Goal: Use online tool/utility: Utilize a website feature to perform a specific function

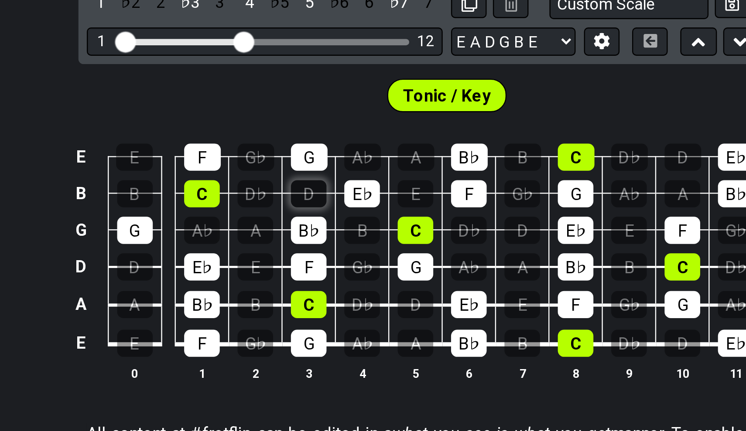
scroll to position [211, 0]
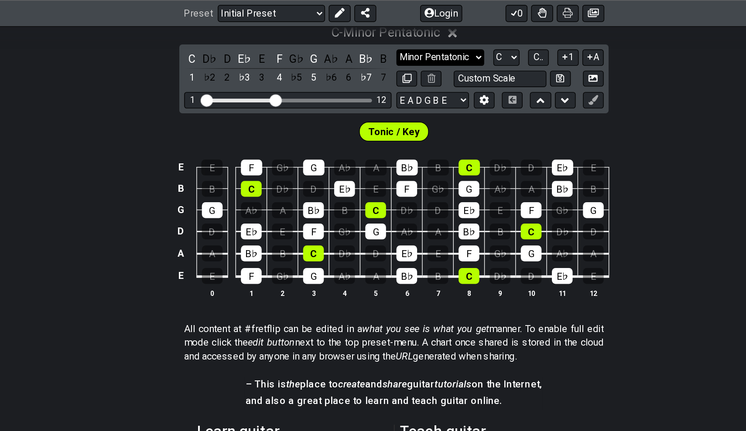
click at [375, 46] on select "Minor Pentatonic Click to edit Minor Pentatonic Major Pentatonic Minor Blues Ma…" at bounding box center [406, 41] width 63 height 12
select select "Major / [PERSON_NAME]"
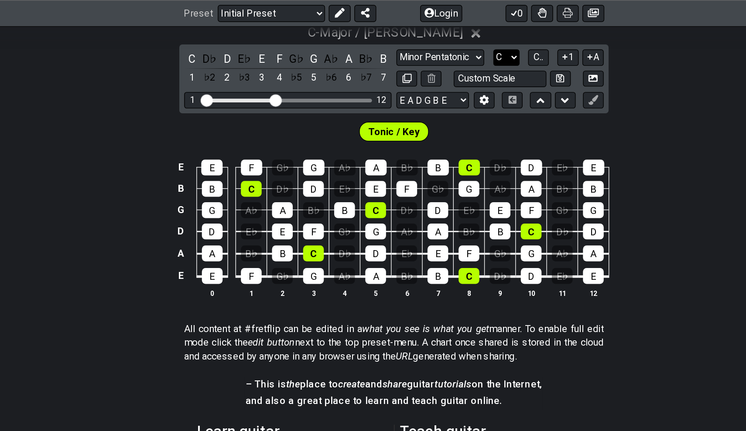
click at [444, 44] on select "A♭ A A♯ B♭ B C C♯ D♭ D D♯ E♭ E F F♯ G♭ G G♯" at bounding box center [453, 41] width 19 height 12
select select "A"
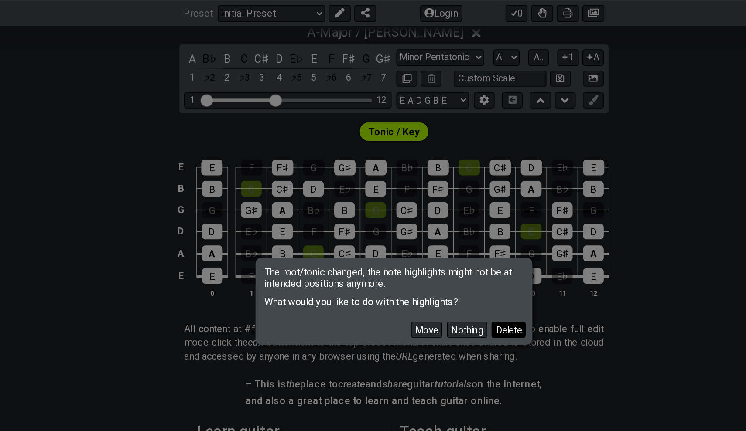
click at [443, 238] on button "Delete" at bounding box center [455, 236] width 24 height 12
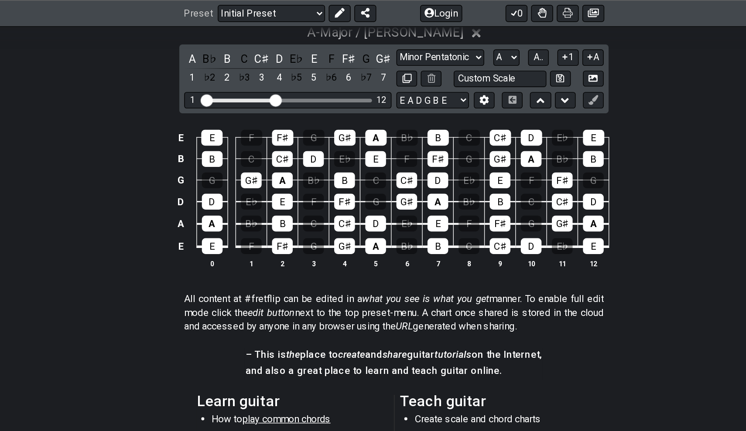
click at [219, 35] on div "A B♭ B C C♯ D E♭ E F F♯ G G♯ 1 ♭2 2 ♭3 3 4 ♭5 5 ♭6 6 ♭7 7 Minor Pentatonic Clic…" at bounding box center [372, 56] width 307 height 49
click at [223, 40] on div "A" at bounding box center [228, 42] width 11 height 12
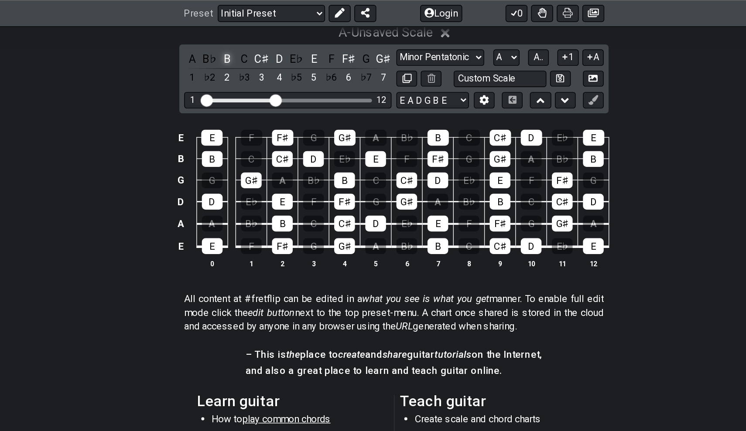
click at [248, 41] on div "B" at bounding box center [253, 42] width 11 height 12
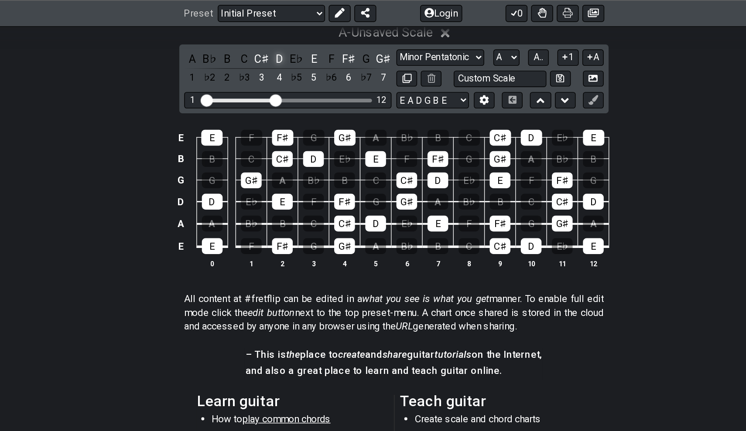
click at [285, 42] on div "D" at bounding box center [290, 42] width 11 height 12
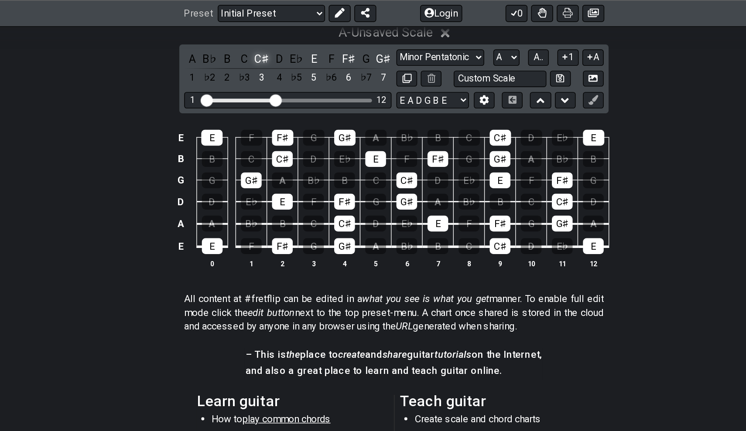
click at [272, 41] on div "C♯" at bounding box center [277, 42] width 11 height 12
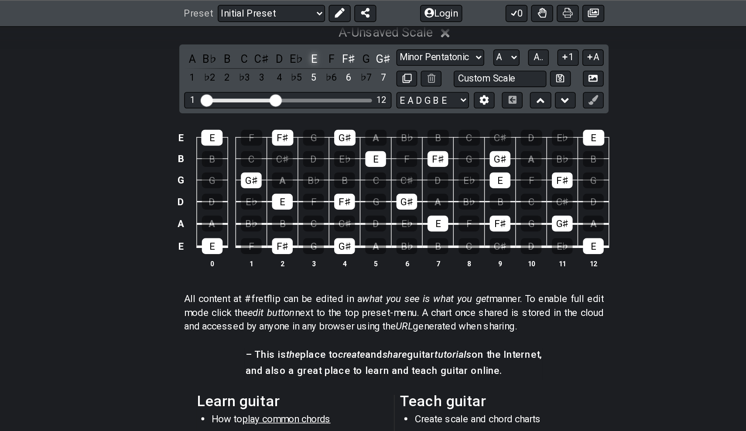
click at [310, 40] on div "E" at bounding box center [315, 42] width 11 height 12
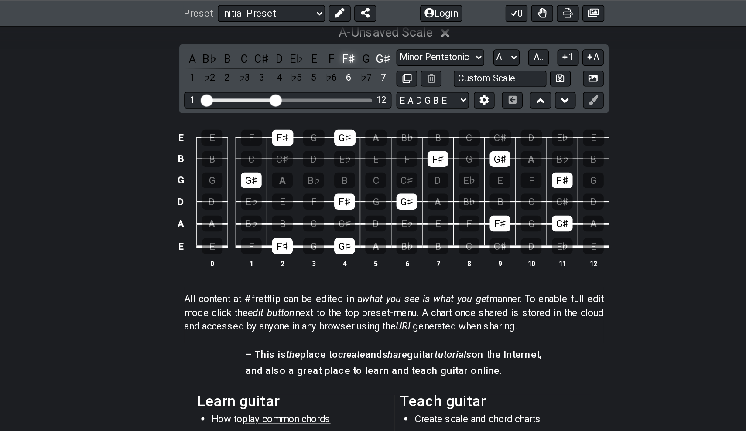
click at [335, 39] on div "F♯" at bounding box center [340, 42] width 11 height 12
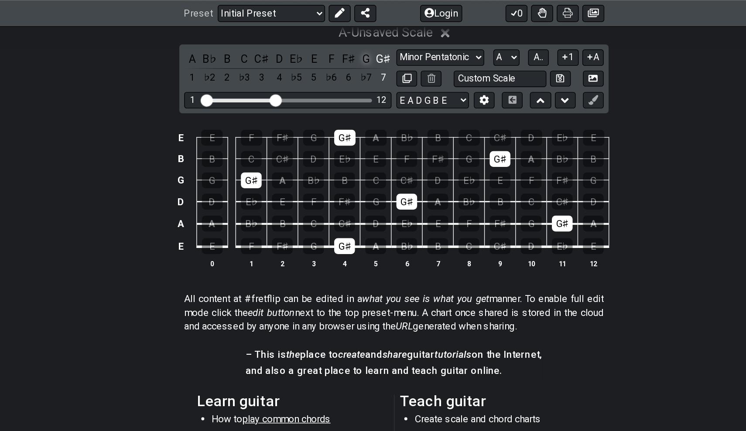
click at [347, 41] on div "G" at bounding box center [352, 42] width 11 height 12
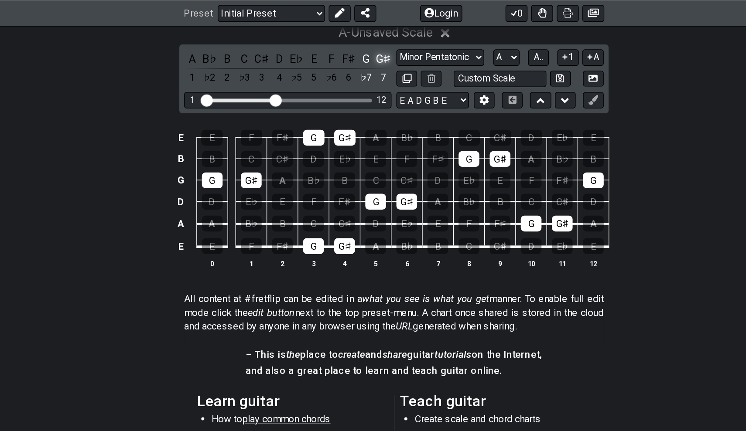
click at [360, 41] on div "G♯" at bounding box center [365, 42] width 11 height 12
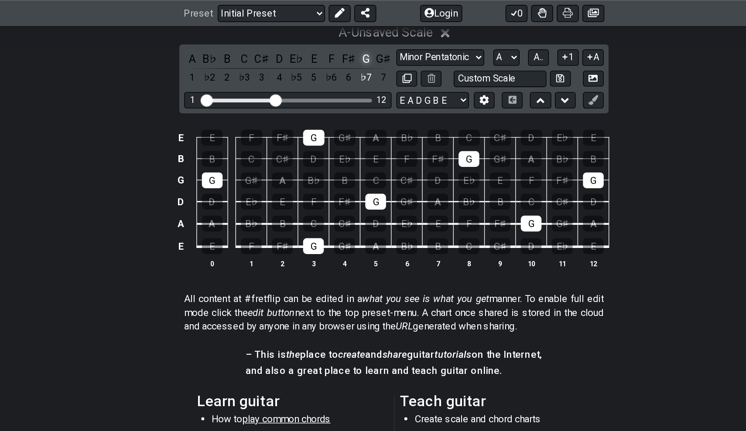
click at [347, 41] on div "G" at bounding box center [352, 42] width 11 height 12
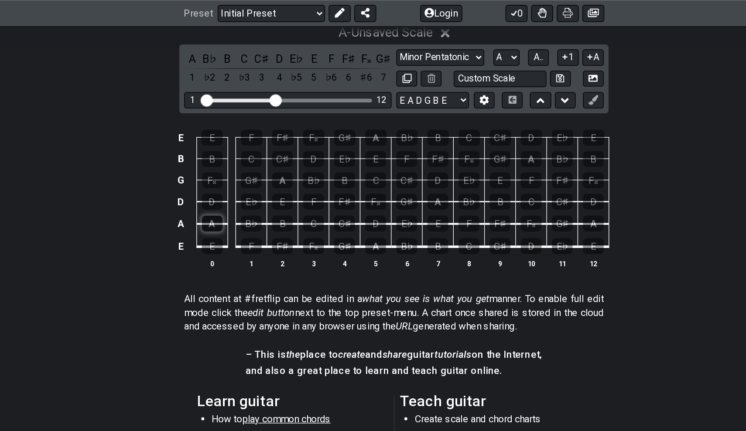
click at [235, 158] on div "A" at bounding box center [242, 159] width 15 height 11
click at [286, 157] on div "B" at bounding box center [293, 159] width 15 height 11
click at [330, 156] on div "C♯" at bounding box center [337, 159] width 15 height 11
click at [352, 159] on div "D" at bounding box center [359, 159] width 15 height 11
click at [397, 156] on div "E" at bounding box center [404, 159] width 15 height 11
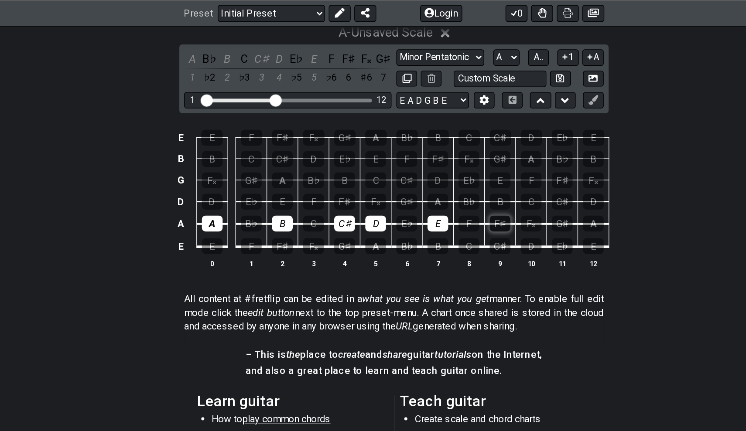
click at [441, 155] on div "F♯" at bounding box center [448, 159] width 15 height 11
click at [486, 159] on div "G♯" at bounding box center [493, 159] width 15 height 11
click at [504, 160] on td "A" at bounding box center [515, 152] width 22 height 16
click at [508, 160] on div "A" at bounding box center [515, 159] width 15 height 11
click at [235, 162] on div "A" at bounding box center [242, 159] width 15 height 11
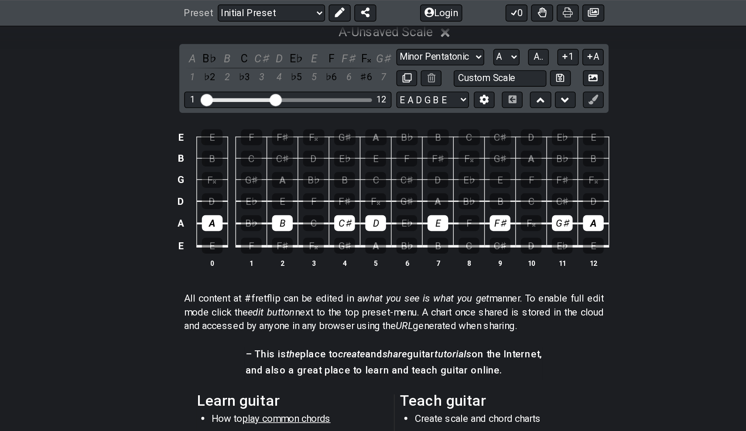
click at [232, 167] on td "E" at bounding box center [243, 168] width 22 height 17
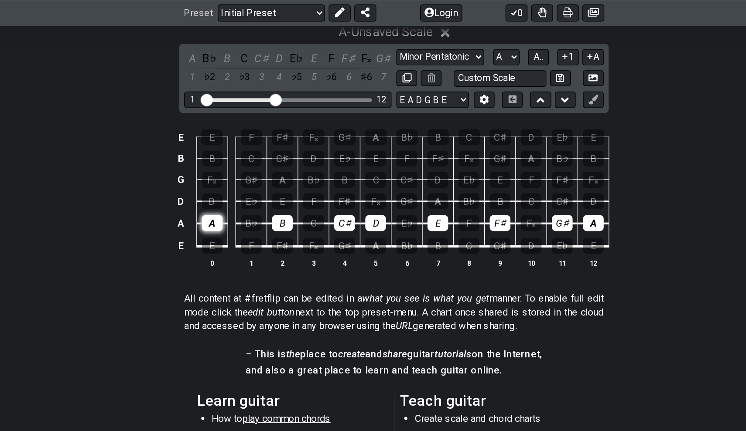
click at [235, 163] on div "A" at bounding box center [242, 159] width 15 height 11
click at [286, 157] on div "B" at bounding box center [293, 159] width 15 height 11
click at [330, 158] on div "C♯" at bounding box center [337, 159] width 15 height 11
click at [352, 158] on div "D" at bounding box center [359, 159] width 15 height 11
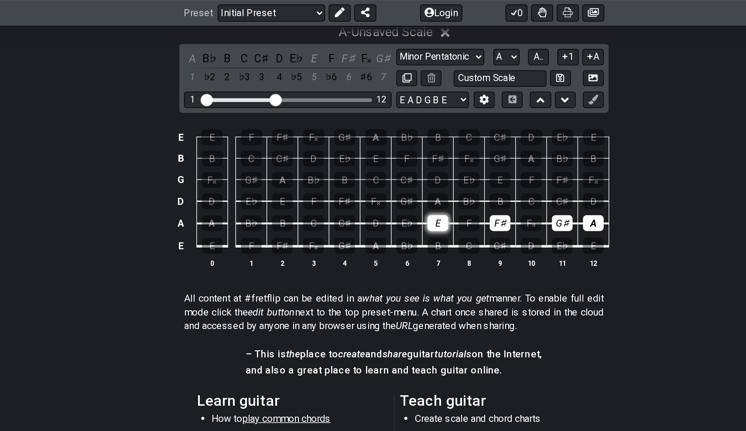
click at [397, 158] on div "E" at bounding box center [404, 159] width 15 height 11
click at [441, 160] on div "F♯" at bounding box center [448, 159] width 15 height 11
click at [486, 160] on div "G♯" at bounding box center [493, 159] width 15 height 11
click at [508, 159] on div "A" at bounding box center [515, 159] width 15 height 11
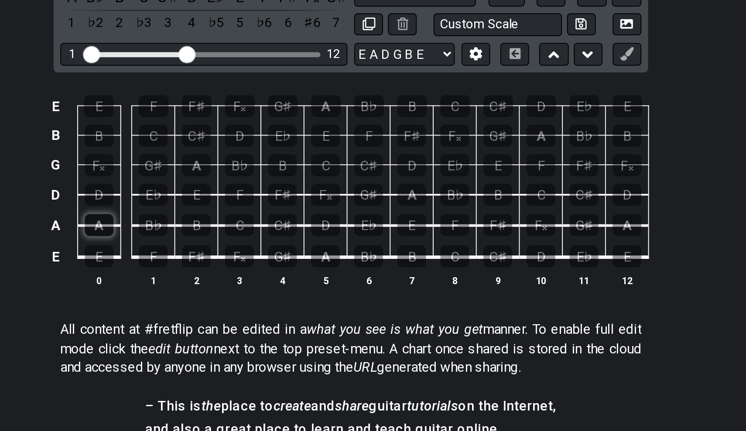
click at [235, 213] on div "A" at bounding box center [242, 218] width 15 height 11
click at [286, 213] on div "B" at bounding box center [293, 218] width 15 height 11
click at [330, 213] on div "C♯" at bounding box center [337, 218] width 15 height 11
click at [352, 213] on div "D" at bounding box center [359, 218] width 15 height 11
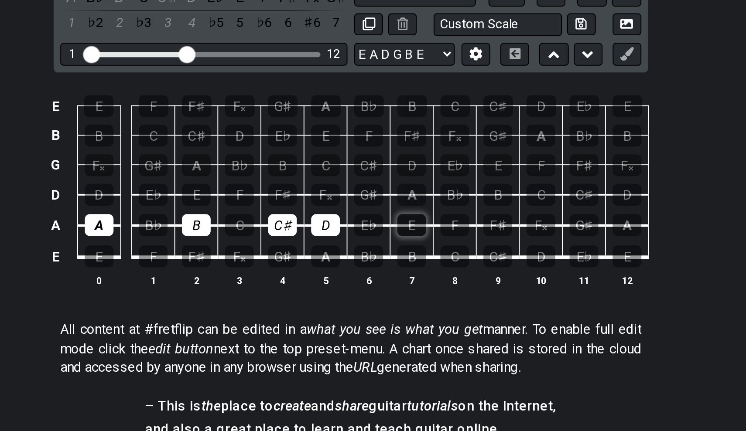
click at [397, 213] on div "E" at bounding box center [404, 218] width 15 height 11
click at [441, 213] on div "F♯" at bounding box center [448, 218] width 15 height 11
click at [486, 213] on div "G♯" at bounding box center [493, 218] width 15 height 11
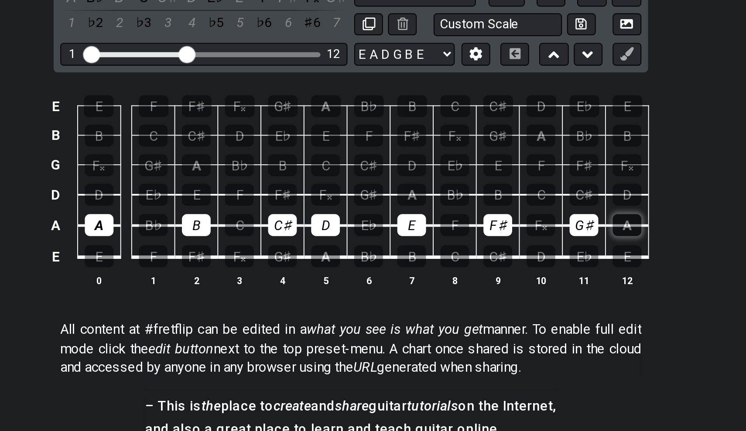
click at [508, 213] on div "A" at bounding box center [515, 218] width 15 height 11
click at [286, 213] on div "B" at bounding box center [293, 218] width 15 height 11
click at [352, 151] on div "A" at bounding box center [359, 156] width 15 height 11
